Goal: Transaction & Acquisition: Book appointment/travel/reservation

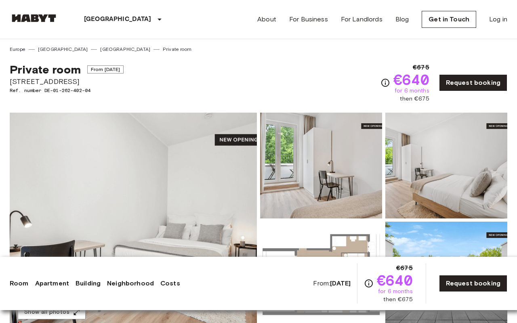
click at [41, 22] on link at bounding box center [34, 19] width 48 height 11
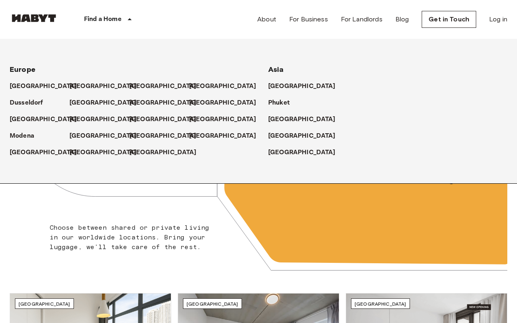
click at [122, 21] on div "Find a Home" at bounding box center [109, 19] width 102 height 39
click at [81, 85] on p "[GEOGRAPHIC_DATA]" at bounding box center [104, 87] width 67 height 10
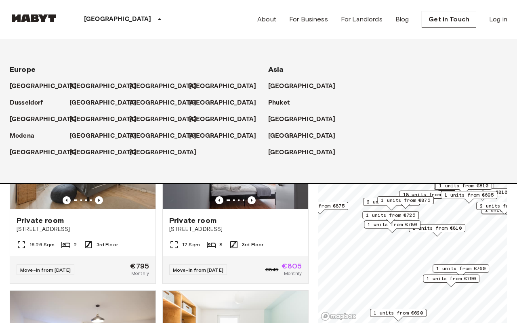
click at [40, 51] on div "[GEOGRAPHIC_DATA] [GEOGRAPHIC_DATA] [GEOGRAPHIC_DATA] [GEOGRAPHIC_DATA] [GEOGRA…" at bounding box center [248, 111] width 517 height 145
click at [70, 82] on div "[GEOGRAPHIC_DATA]" at bounding box center [100, 83] width 60 height 17
click at [79, 86] on p "[GEOGRAPHIC_DATA]" at bounding box center [104, 87] width 67 height 10
click at [269, 216] on div "Private room" at bounding box center [235, 221] width 133 height 10
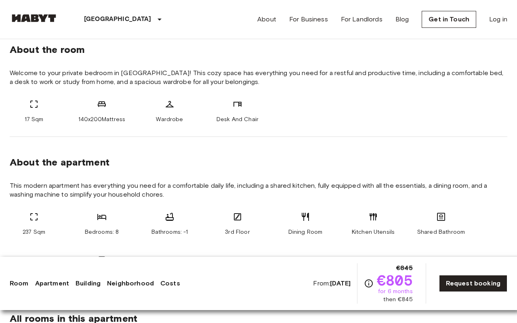
scroll to position [349, 0]
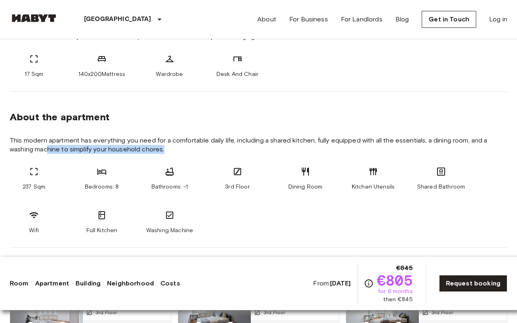
drag, startPoint x: 47, startPoint y: 145, endPoint x: 282, endPoint y: 145, distance: 234.4
click at [283, 145] on span "This modern apartment has everything you need for a comfortable daily life, inc…" at bounding box center [259, 145] width 498 height 18
drag, startPoint x: 350, startPoint y: 135, endPoint x: 207, endPoint y: 135, distance: 142.6
click at [207, 135] on section "About the apartment This modern apartment has everything you need for a comfort…" at bounding box center [259, 170] width 498 height 156
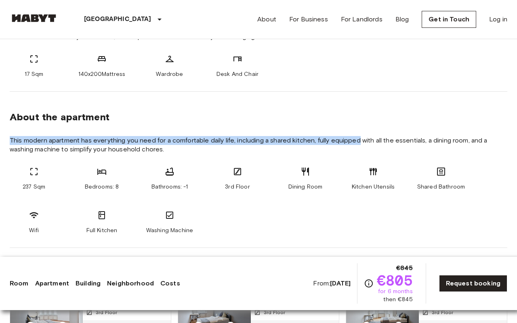
drag, startPoint x: 339, startPoint y: 137, endPoint x: 232, endPoint y: 134, distance: 106.7
click at [232, 135] on section "About the apartment This modern apartment has everything you need for a comfort…" at bounding box center [259, 170] width 498 height 156
click at [232, 134] on section "About the apartment This modern apartment has everything you need for a comfort…" at bounding box center [259, 170] width 498 height 156
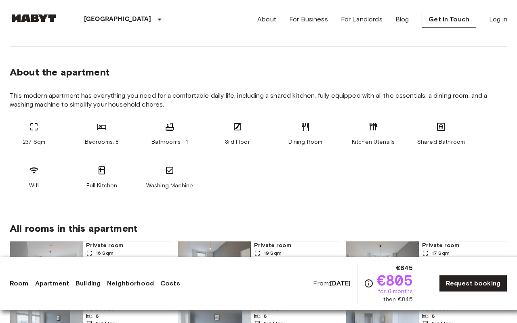
scroll to position [380, 0]
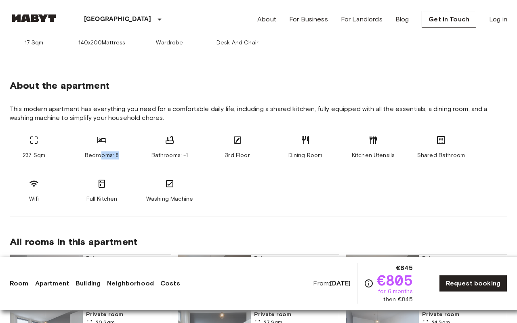
drag, startPoint x: 122, startPoint y: 157, endPoint x: 101, endPoint y: 156, distance: 21.8
click at [100, 156] on div "Bedrooms: 8" at bounding box center [102, 147] width 48 height 24
click at [101, 156] on span "Bedrooms: 8" at bounding box center [102, 156] width 34 height 8
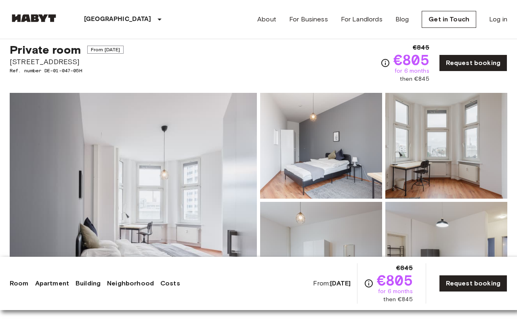
scroll to position [0, 0]
